Goal: Check status: Check status

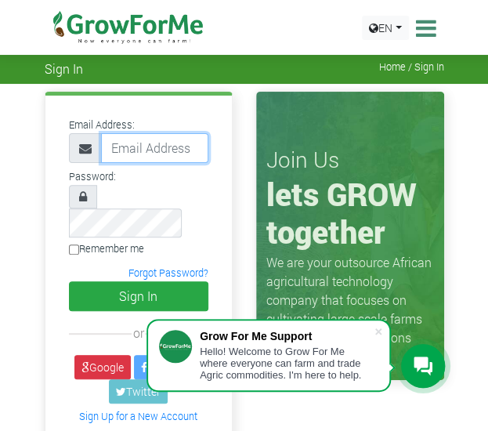
click at [168, 139] on input "email" at bounding box center [154, 148] width 107 height 30
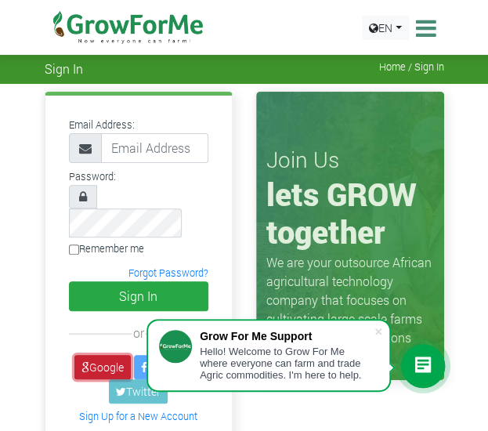
click at [112, 355] on link "Google" at bounding box center [102, 367] width 56 height 24
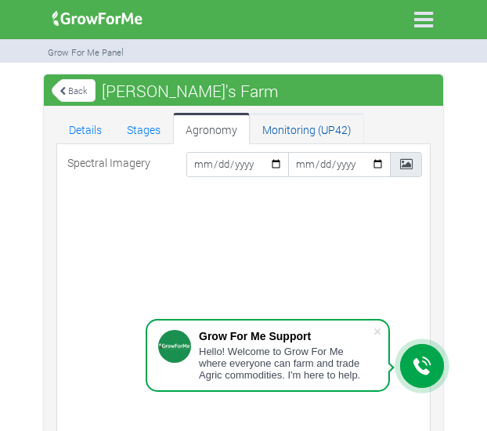
click at [304, 134] on link "Monitoring (UP42)" at bounding box center [307, 128] width 114 height 31
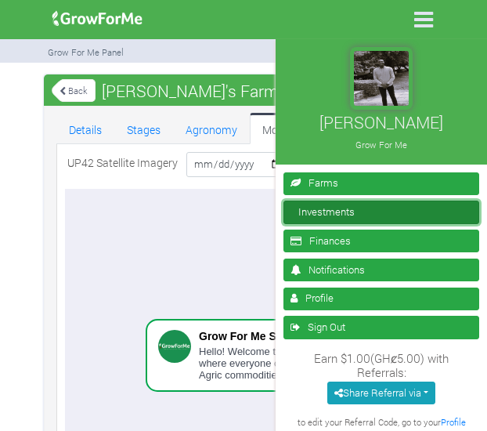
click at [339, 208] on link "Investments" at bounding box center [382, 212] width 196 height 23
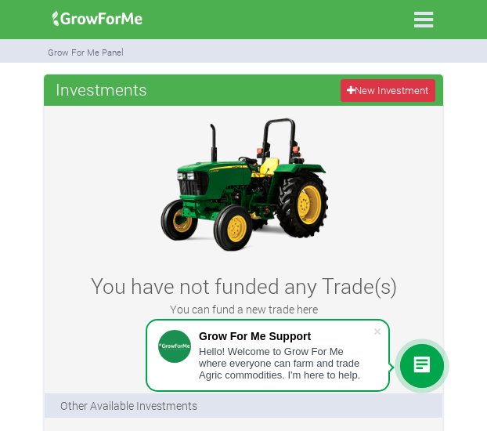
click at [423, 16] on icon at bounding box center [423, 19] width 33 height 33
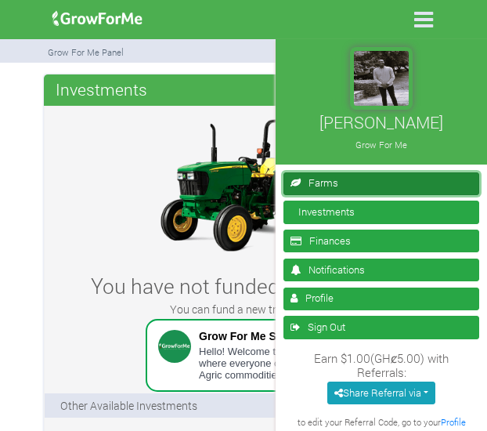
click at [339, 183] on link "Farms" at bounding box center [382, 183] width 196 height 23
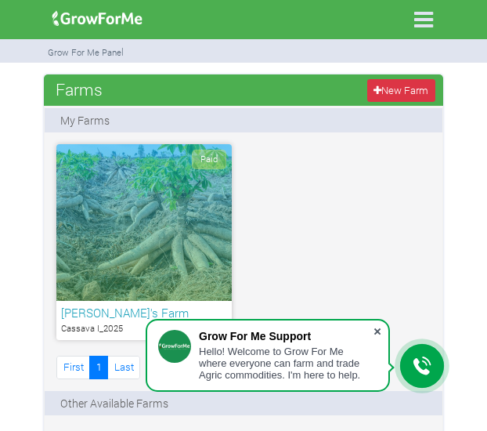
click at [381, 329] on span at bounding box center [378, 332] width 16 height 16
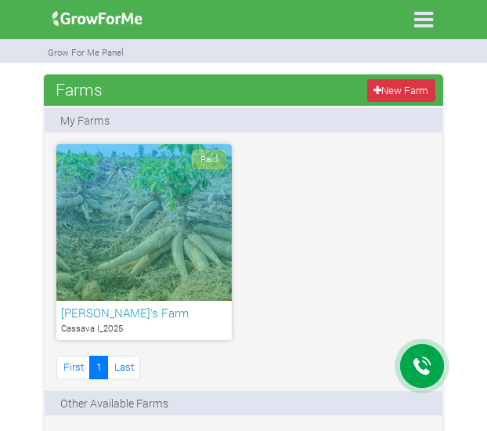
click at [152, 262] on div "Paid" at bounding box center [144, 222] width 176 height 157
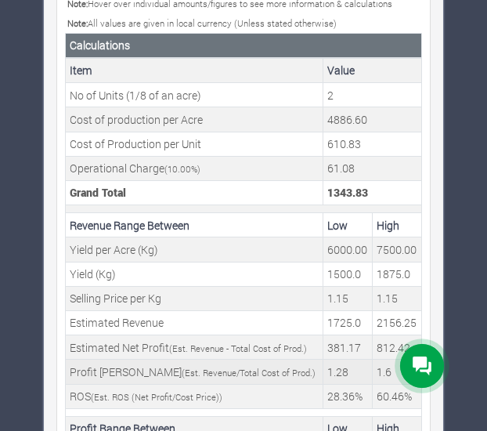
scroll to position [757, 0]
